Goal: Transaction & Acquisition: Purchase product/service

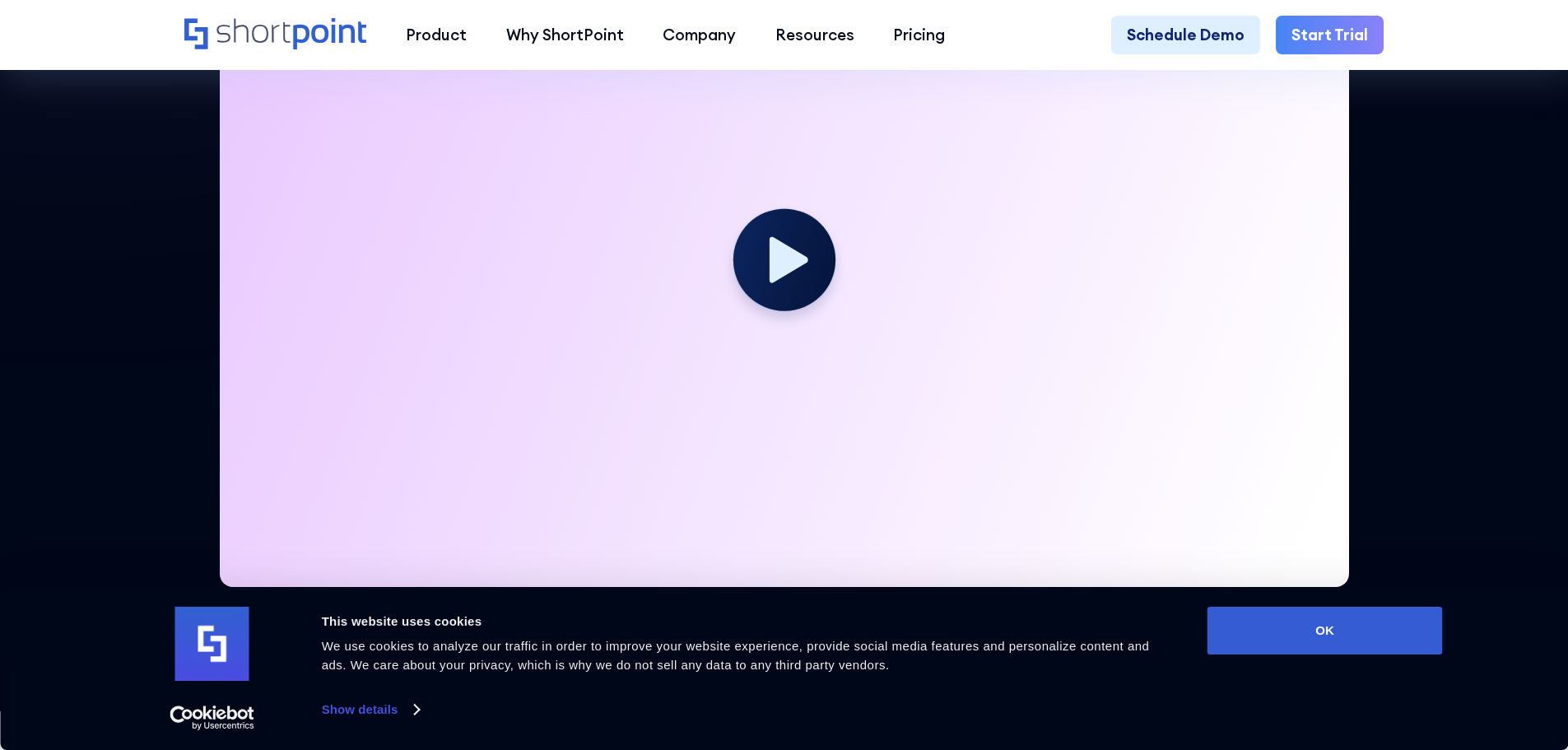
scroll to position [165, 0]
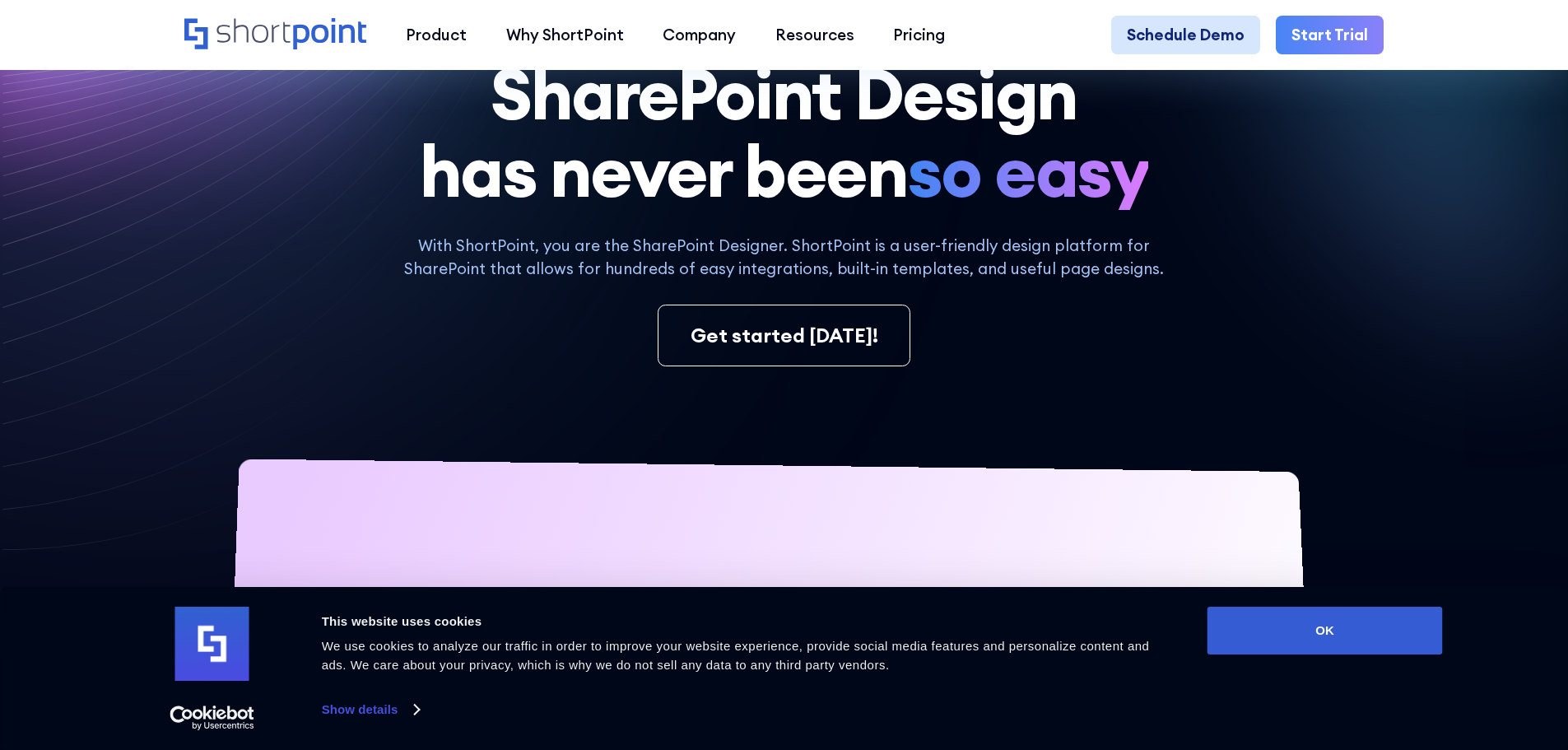
click at [1193, 32] on link "Schedule Demo" at bounding box center [1185, 35] width 149 height 40
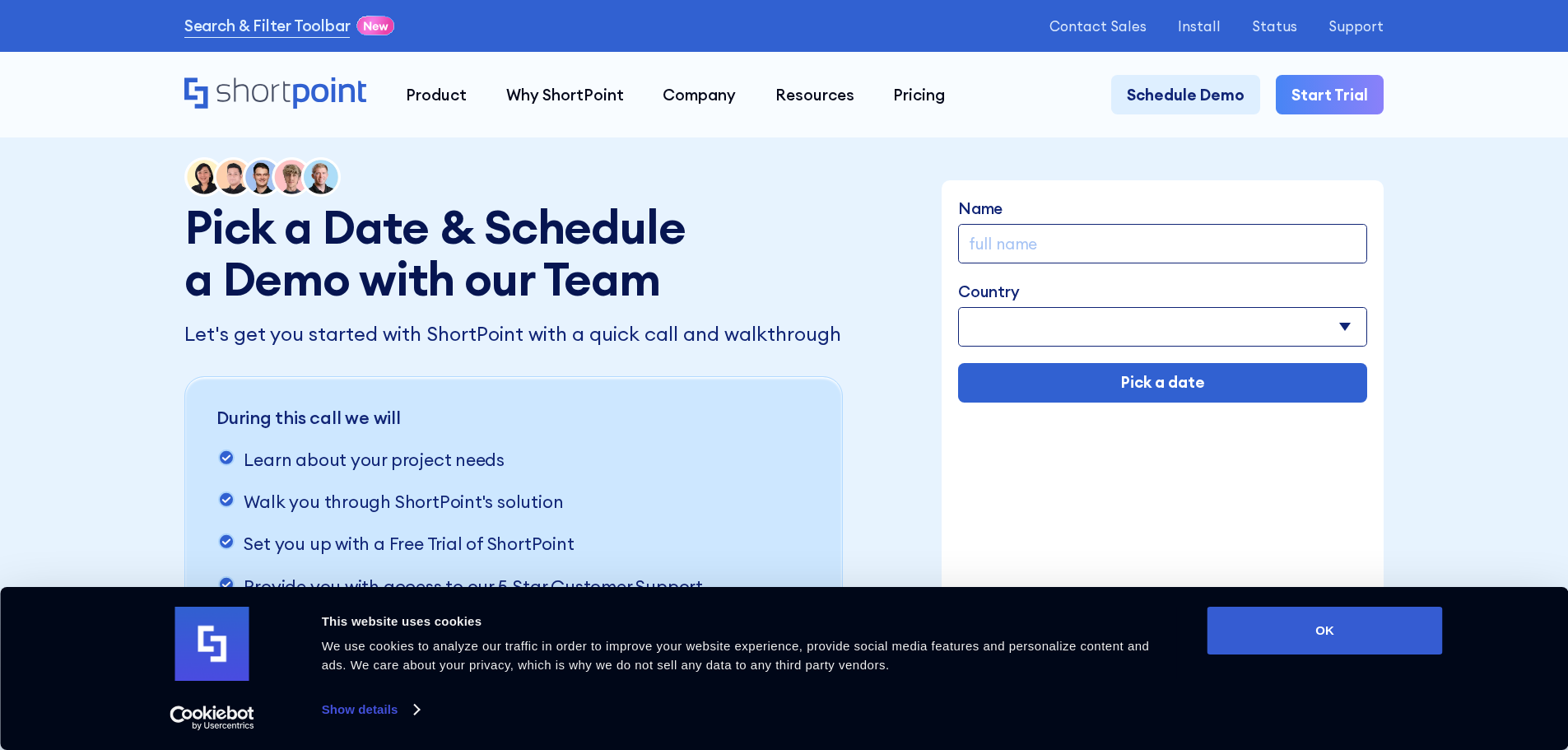
click at [1040, 248] on input "Name" at bounding box center [1162, 243] width 409 height 40
type input "[PERSON_NAME]"
click at [1043, 334] on select "Afghanistan Albania Algeria American Samoa Andorra Angola Anguilla Argentina Ar…" at bounding box center [1162, 326] width 409 height 40
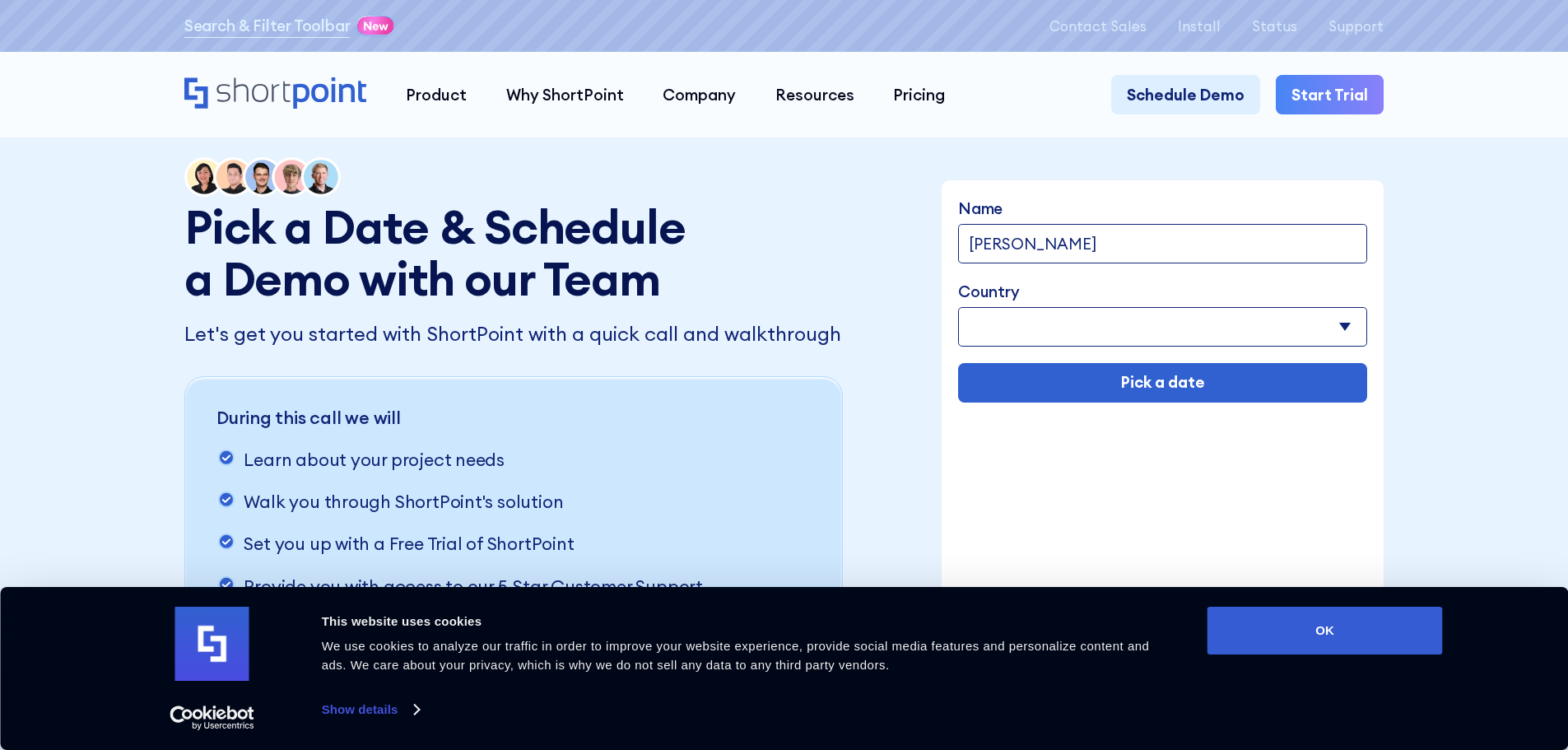
select select "Spain"
click at [959, 309] on select "Afghanistan Albania Algeria American Samoa Andorra Angola Anguilla Argentina Ar…" at bounding box center [1162, 326] width 409 height 40
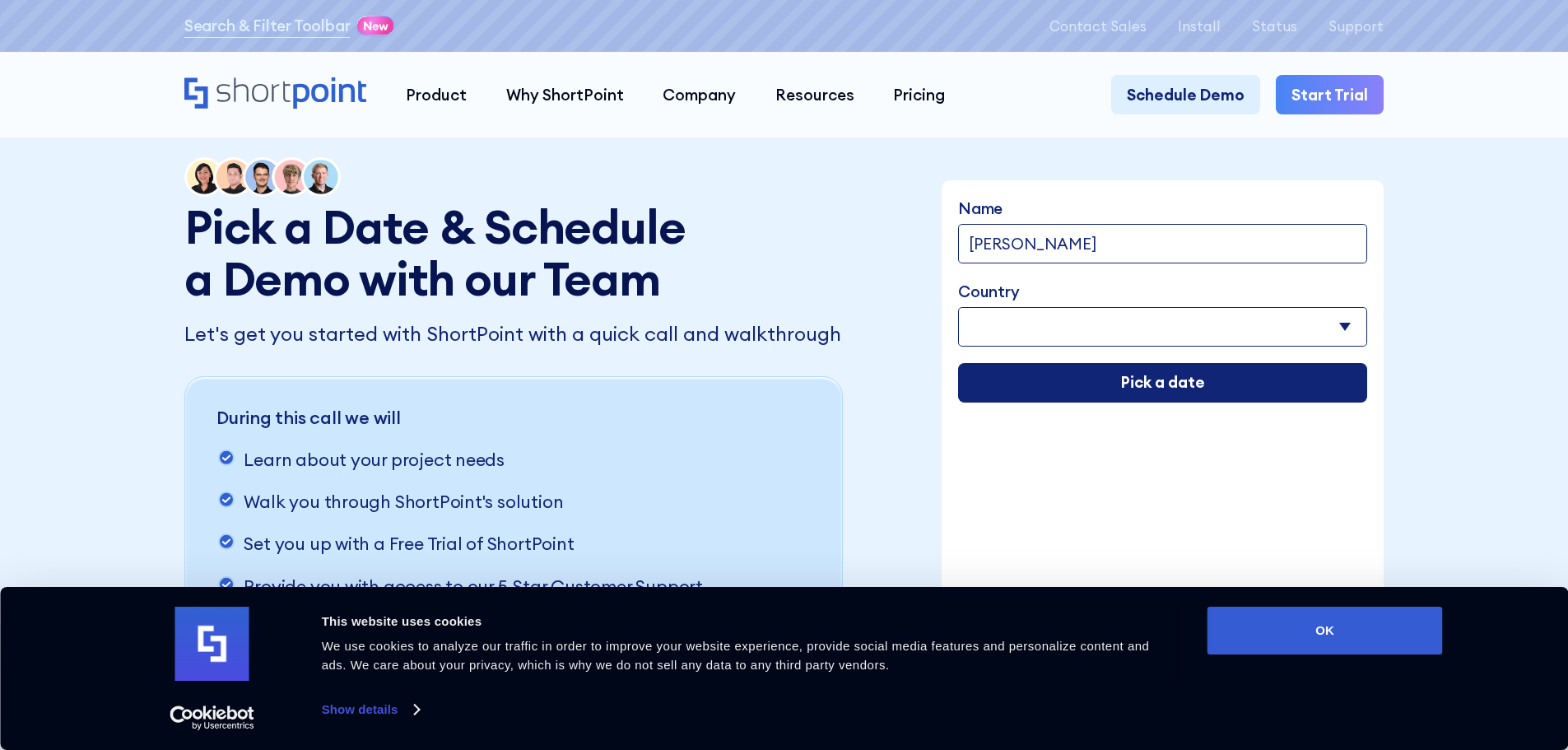
drag, startPoint x: 1180, startPoint y: 383, endPoint x: 1162, endPoint y: 387, distance: 18.4
click at [1180, 383] on input "Pick a date" at bounding box center [1162, 383] width 409 height 40
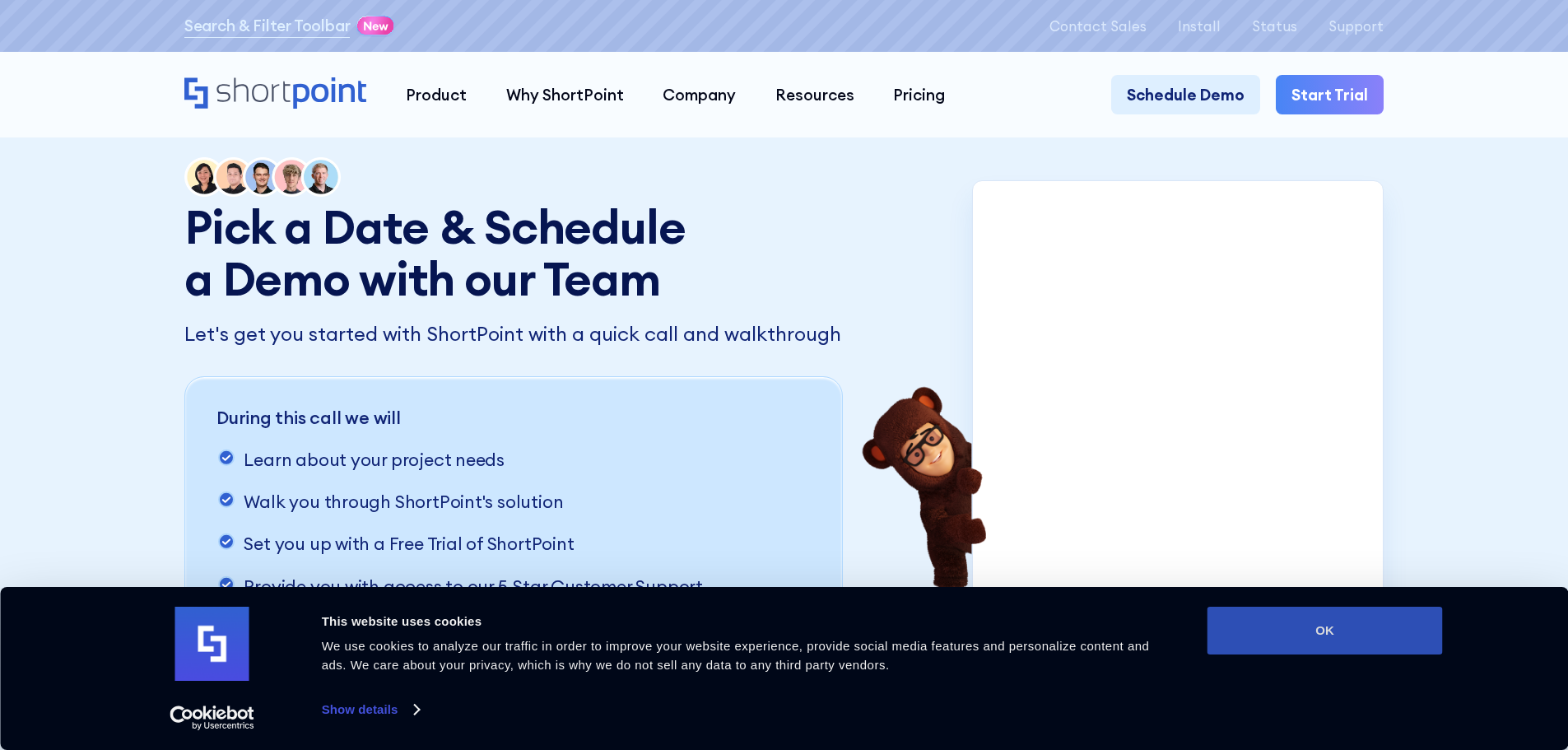
click at [1345, 637] on button "OK" at bounding box center [1325, 631] width 236 height 48
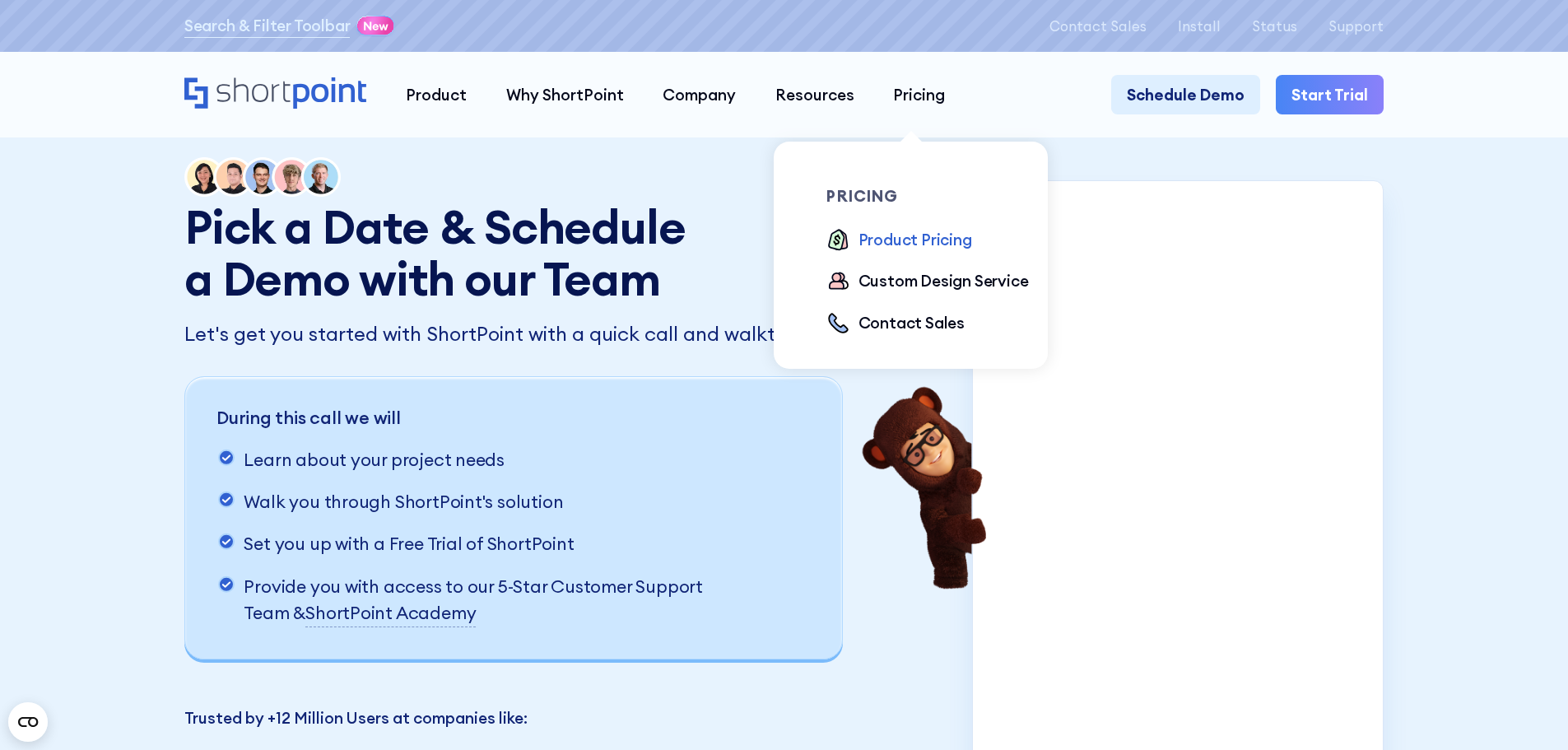
click at [904, 242] on div "Product Pricing" at bounding box center [915, 240] width 114 height 24
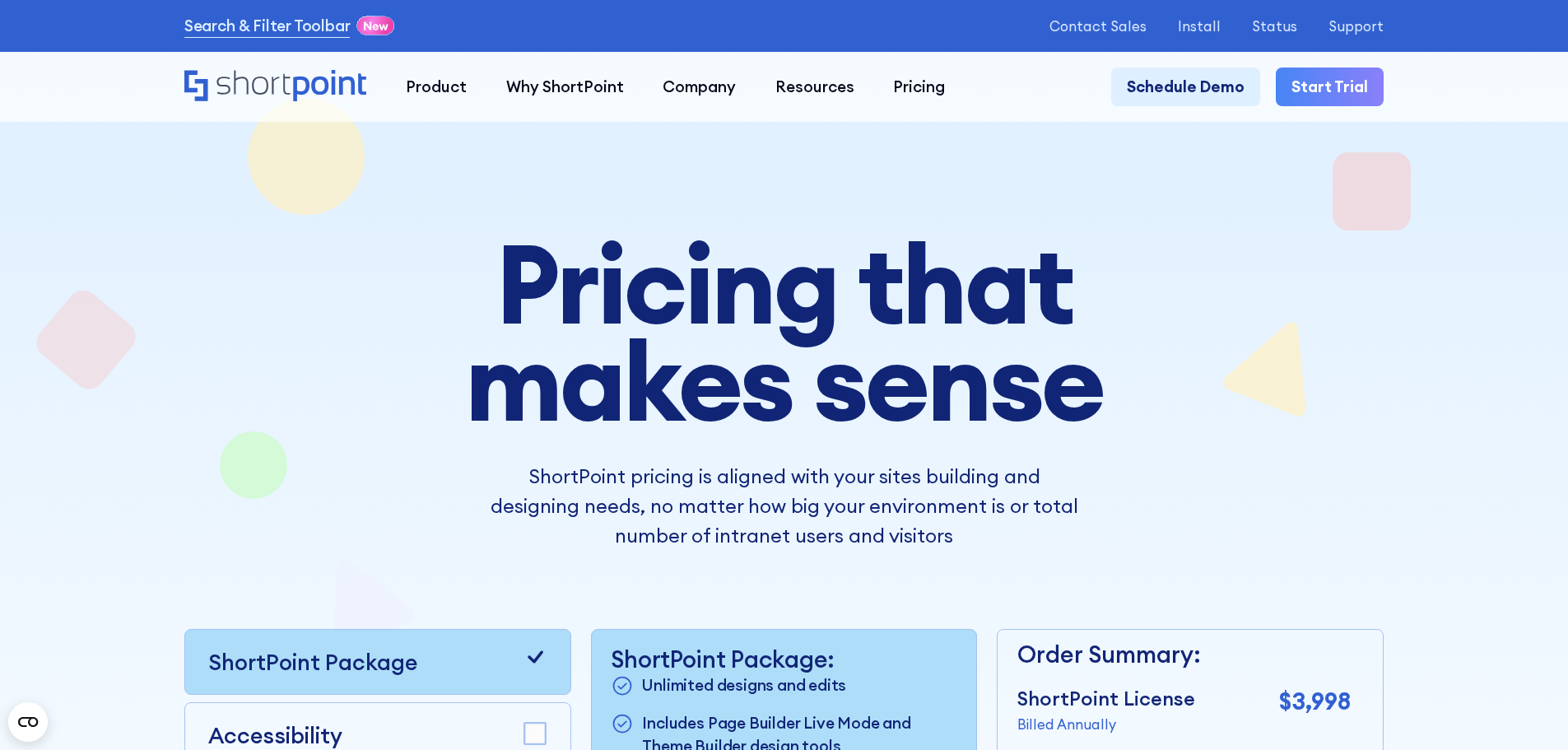
scroll to position [82, 0]
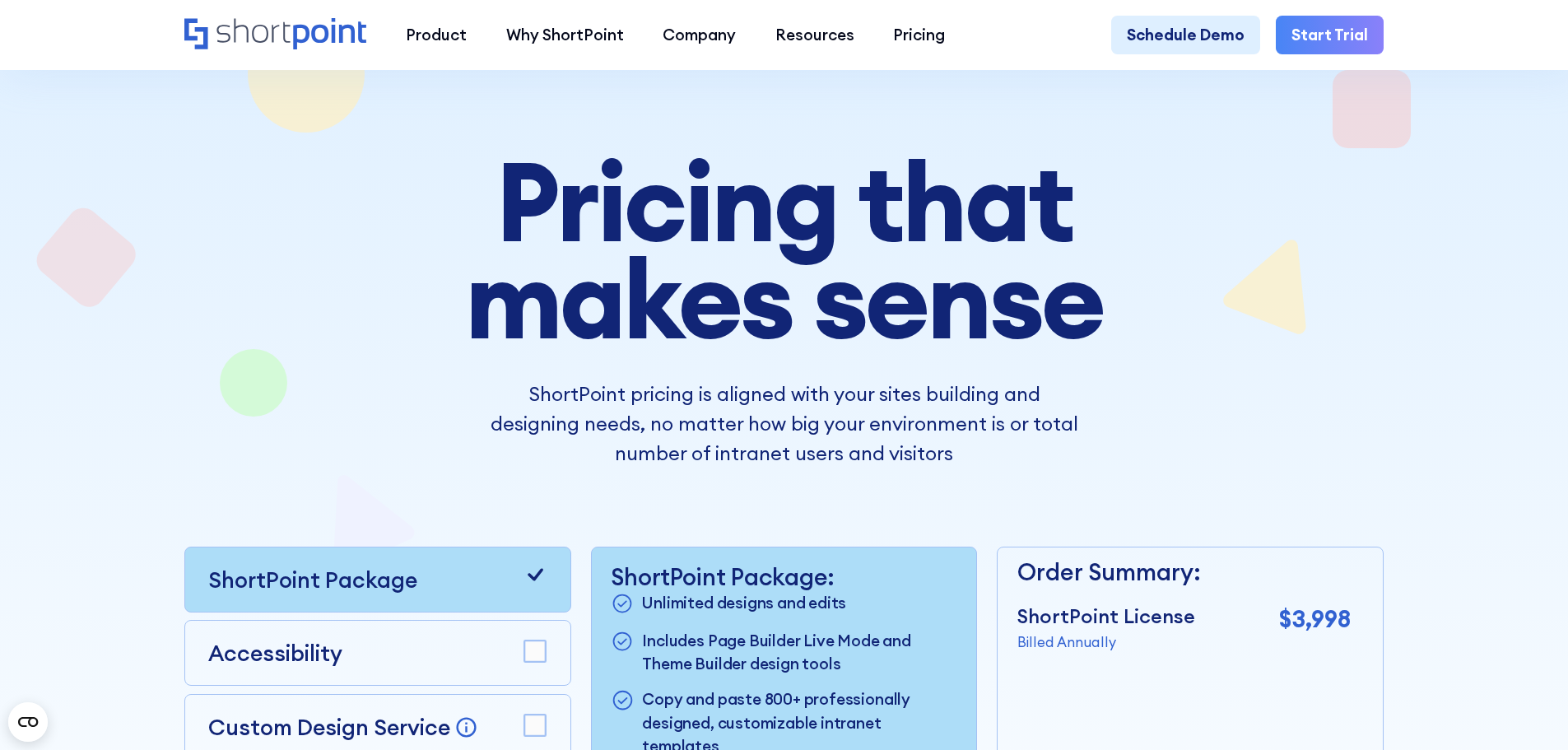
click at [1099, 225] on h1 "Pricing that makes sense" at bounding box center [784, 251] width 882 height 195
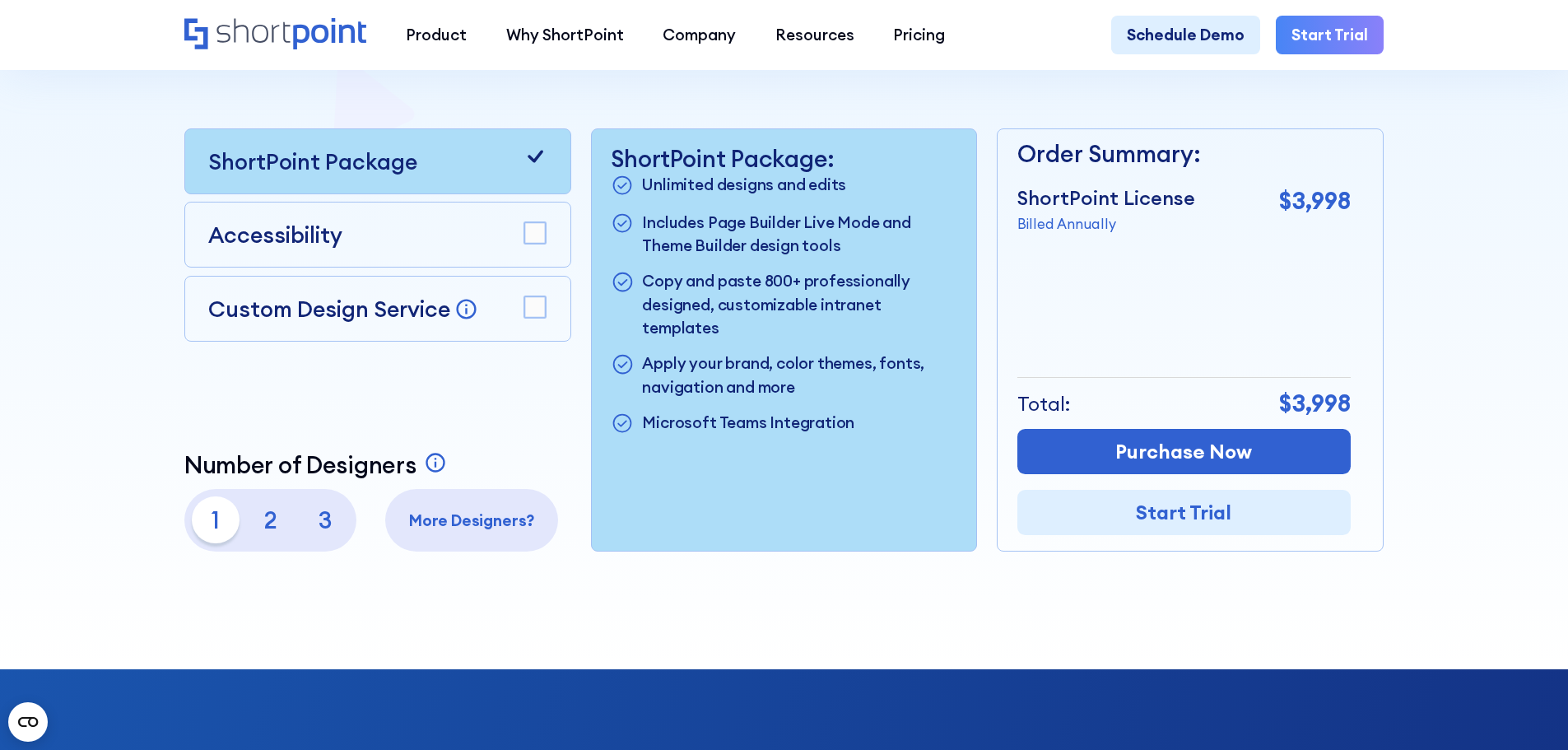
scroll to position [576, 0]
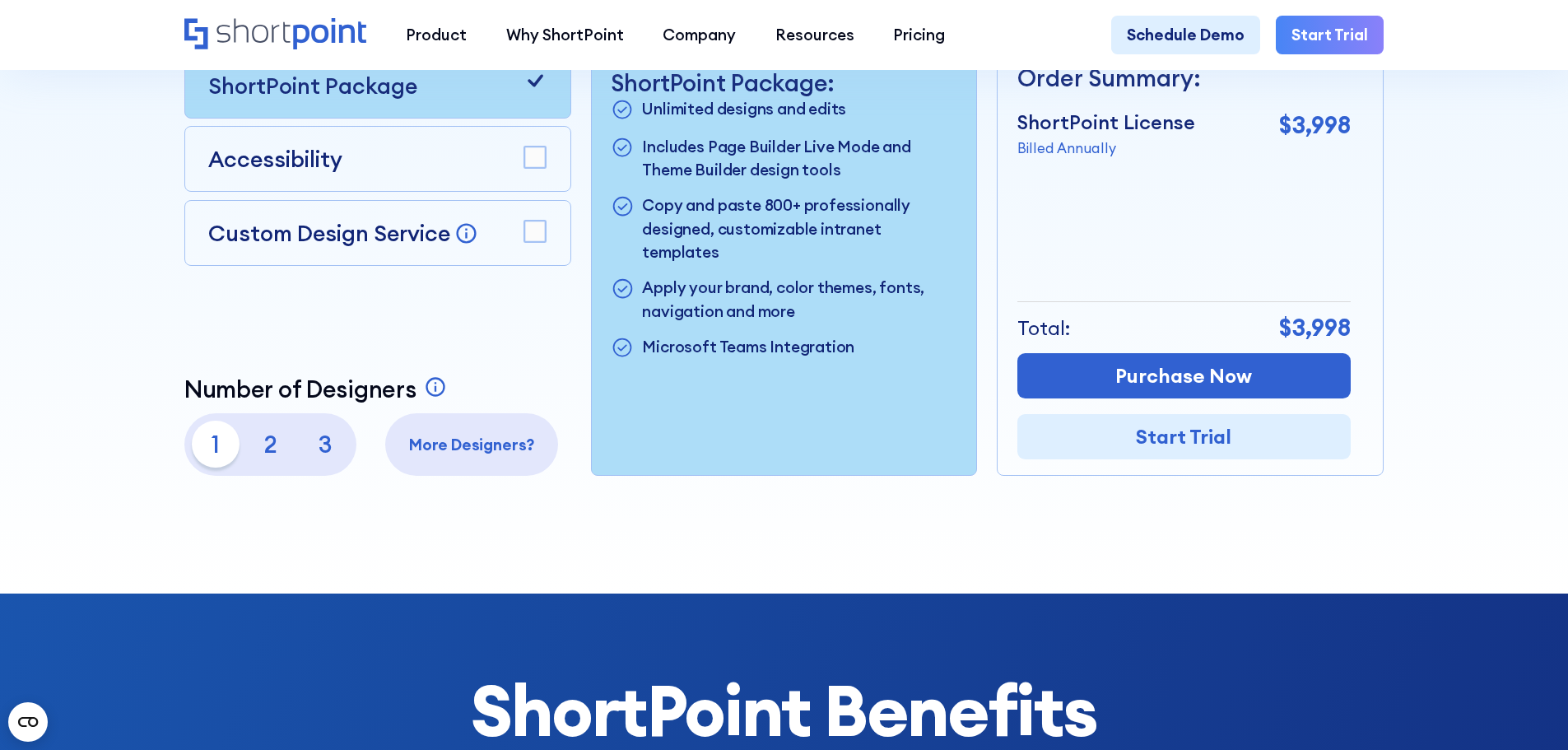
click at [205, 449] on p "1" at bounding box center [214, 444] width 47 height 47
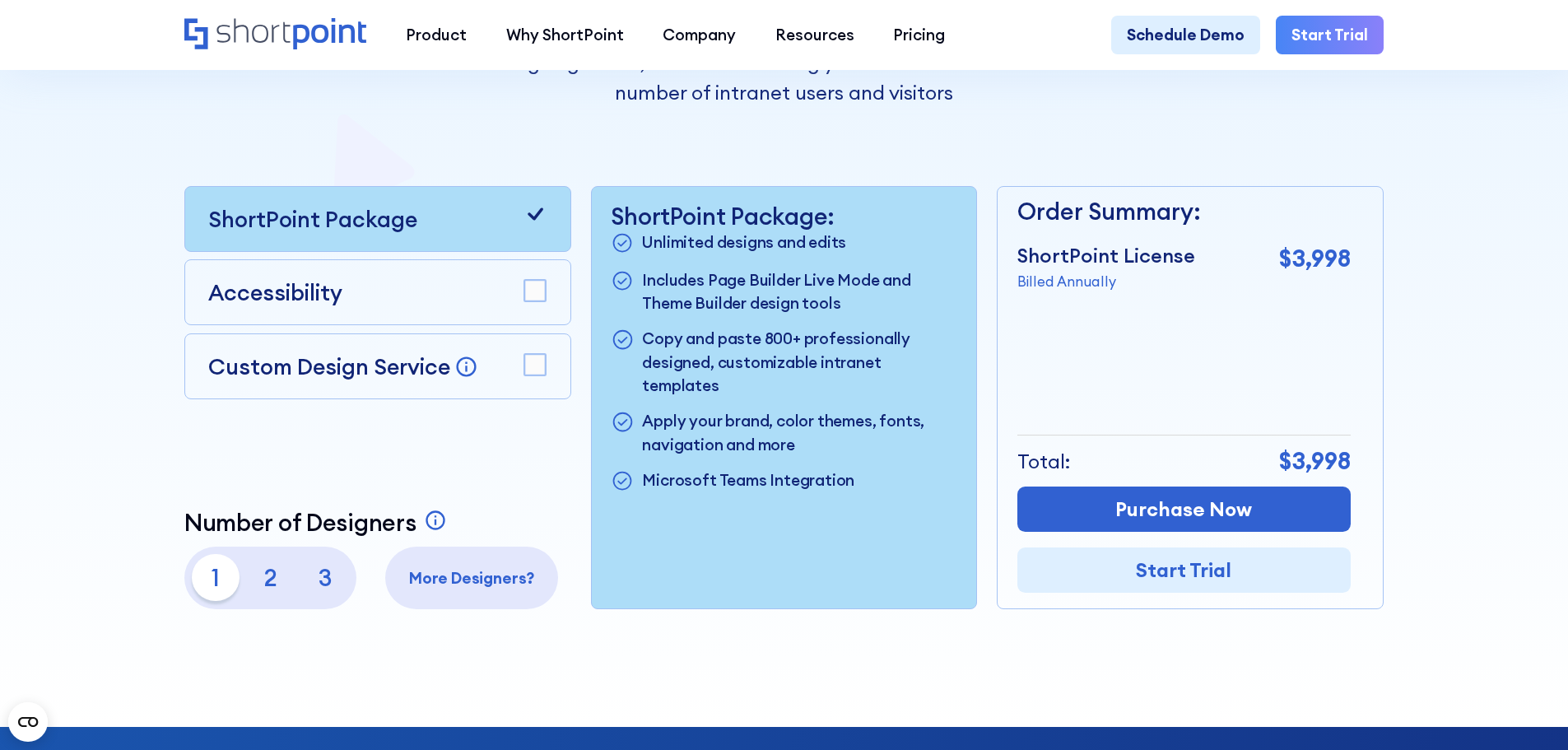
scroll to position [412, 0]
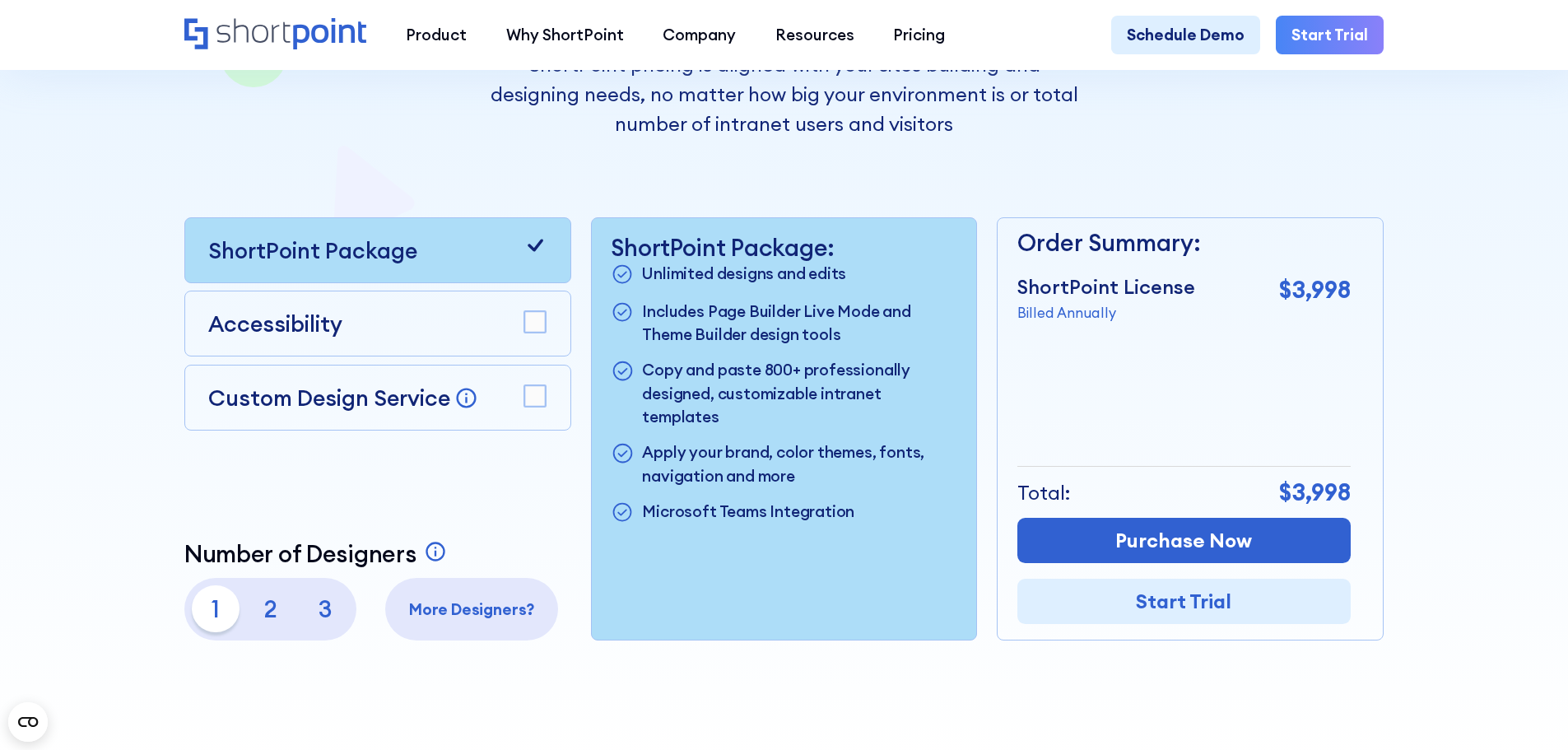
click at [529, 407] on rect at bounding box center [534, 396] width 21 height 21
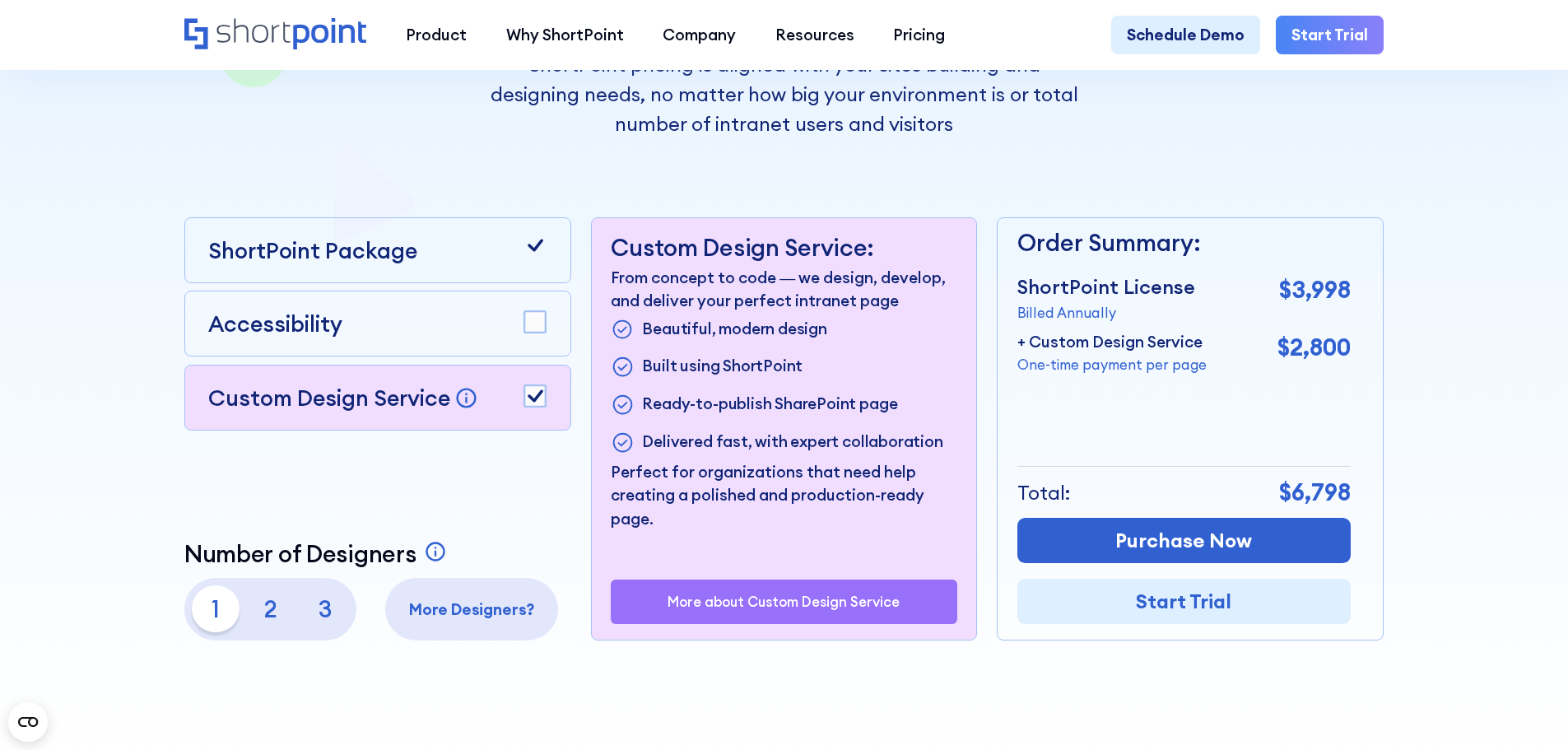
click at [529, 402] on icon at bounding box center [535, 396] width 16 height 12
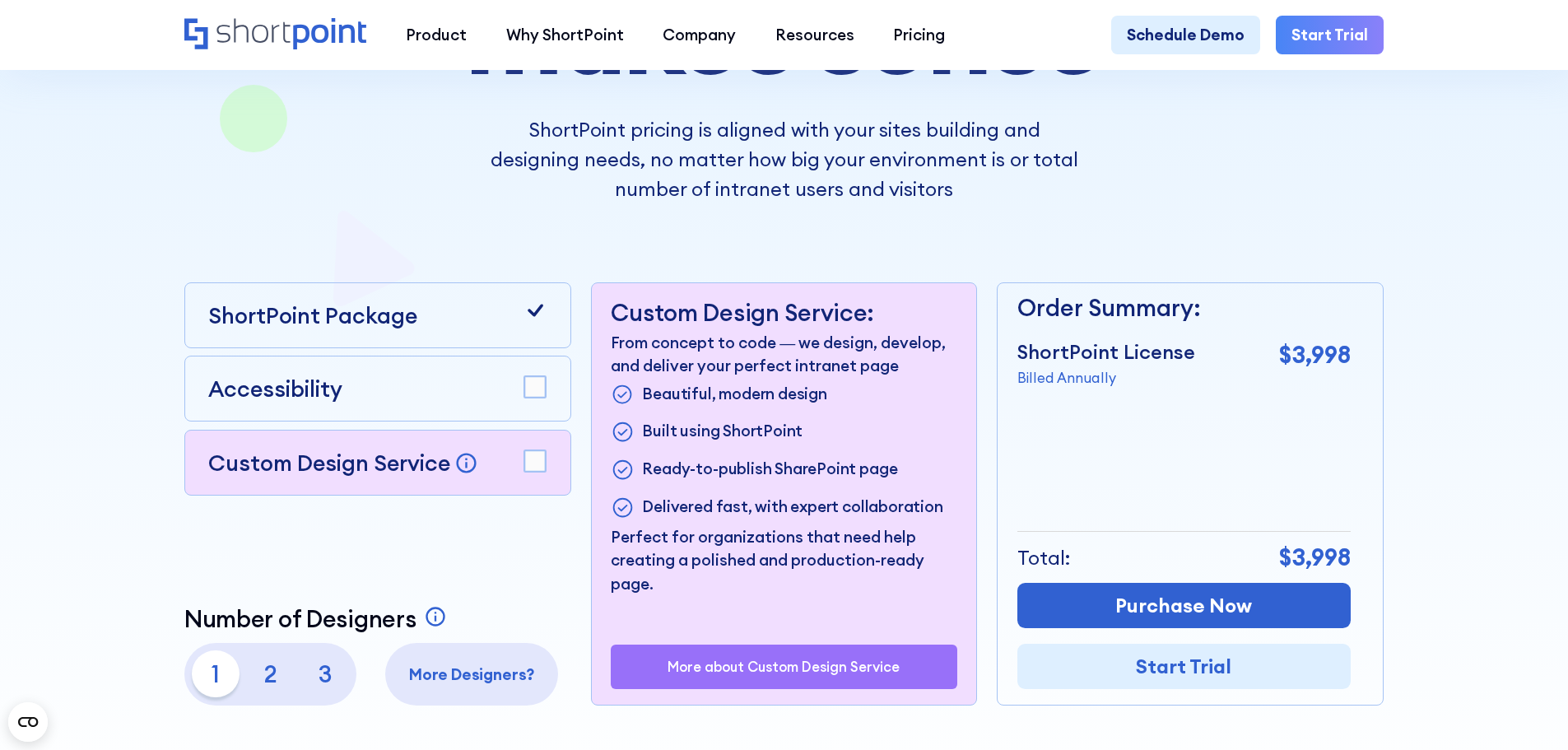
scroll to position [329, 0]
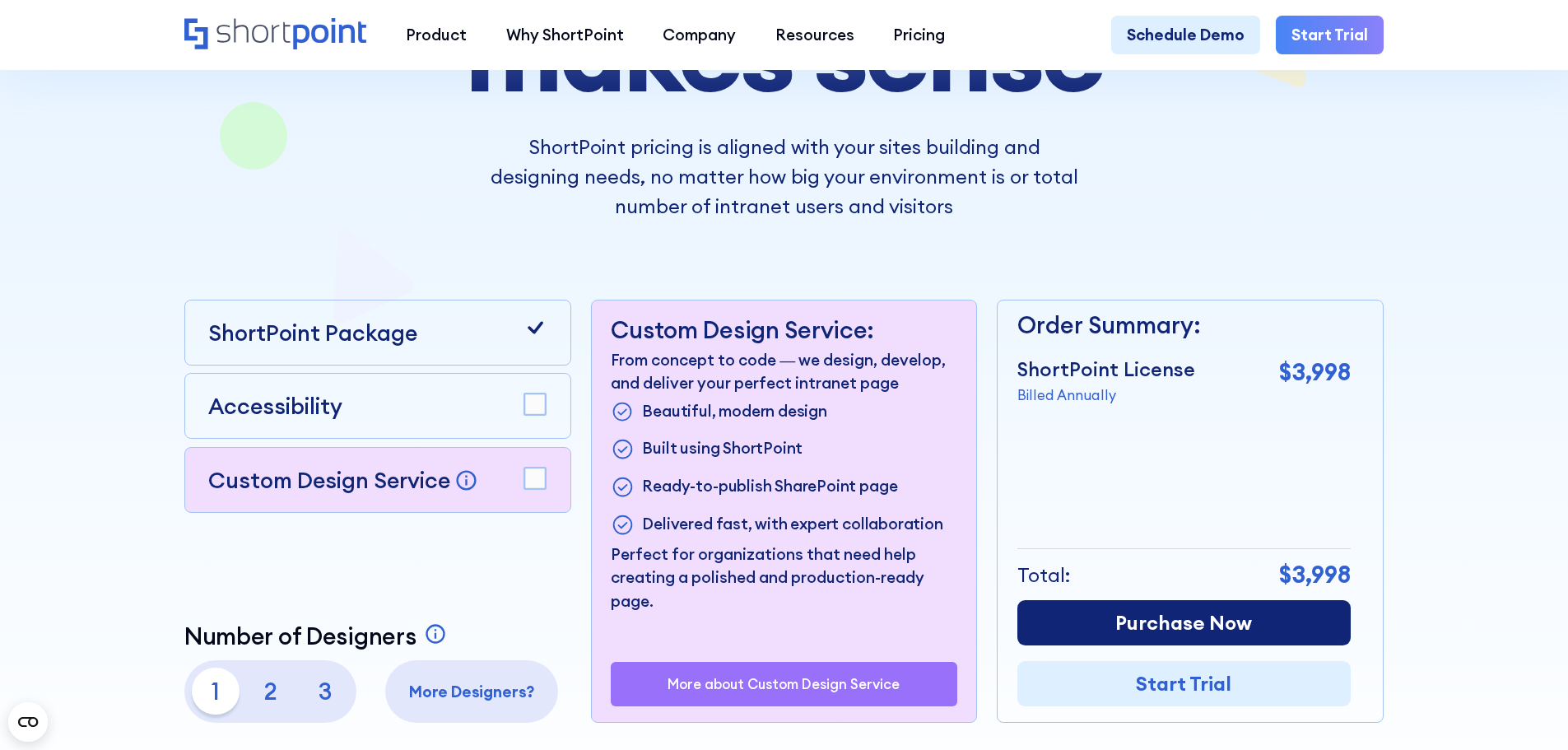
click at [1214, 639] on link "Purchase Now" at bounding box center [1183, 622] width 334 height 45
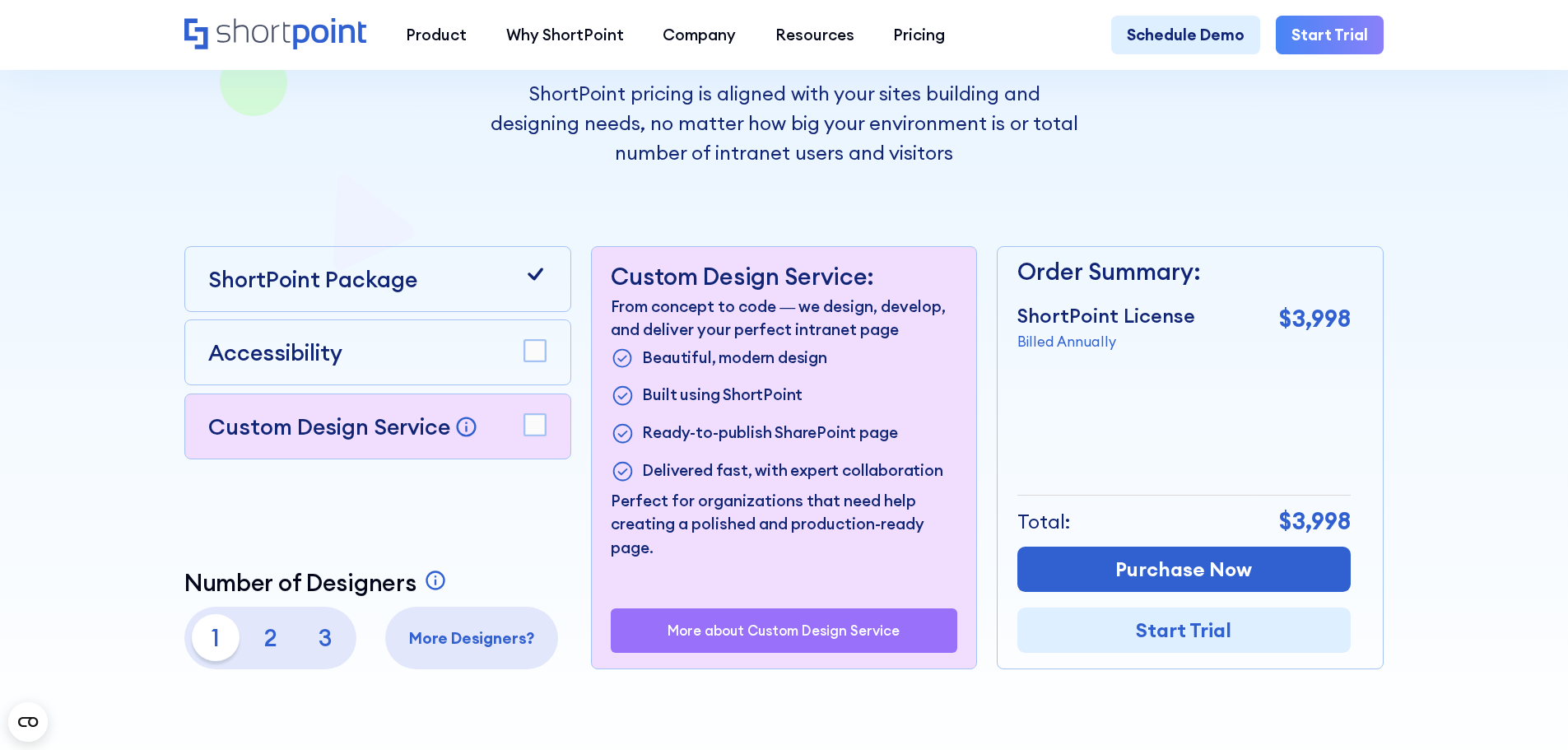
scroll to position [412, 0]
